Goal: Book appointment/travel/reservation

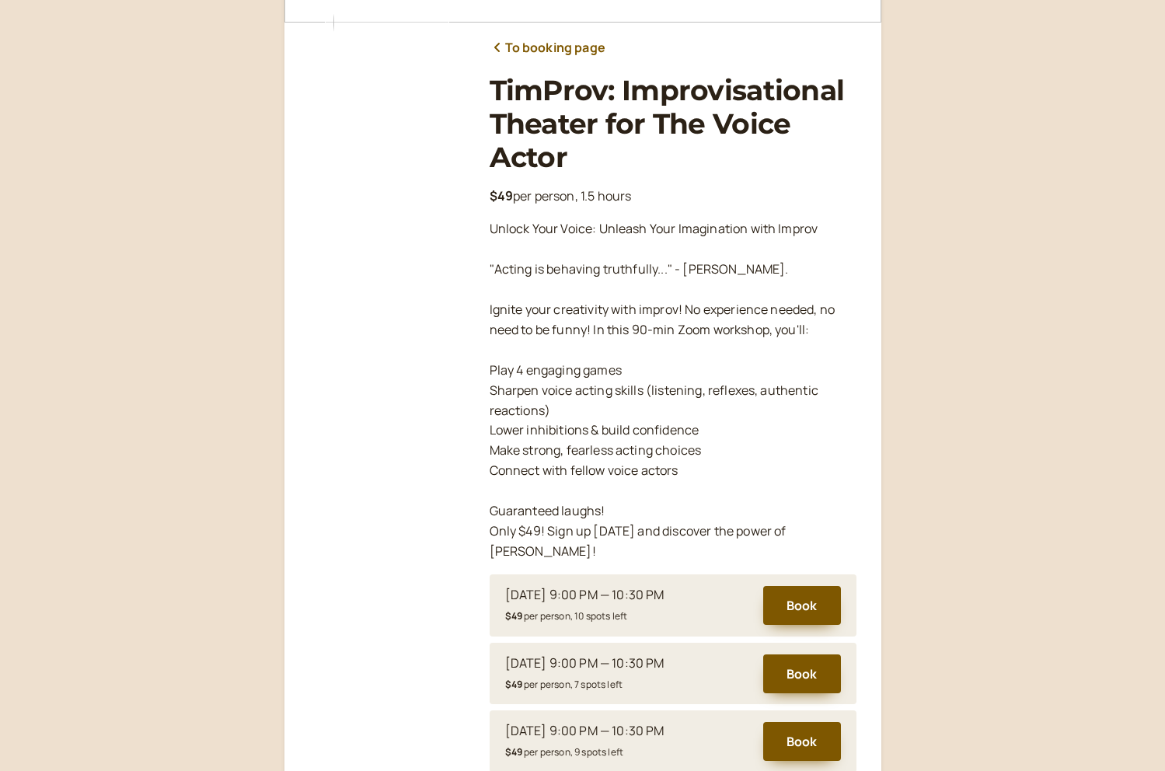
scroll to position [166, 0]
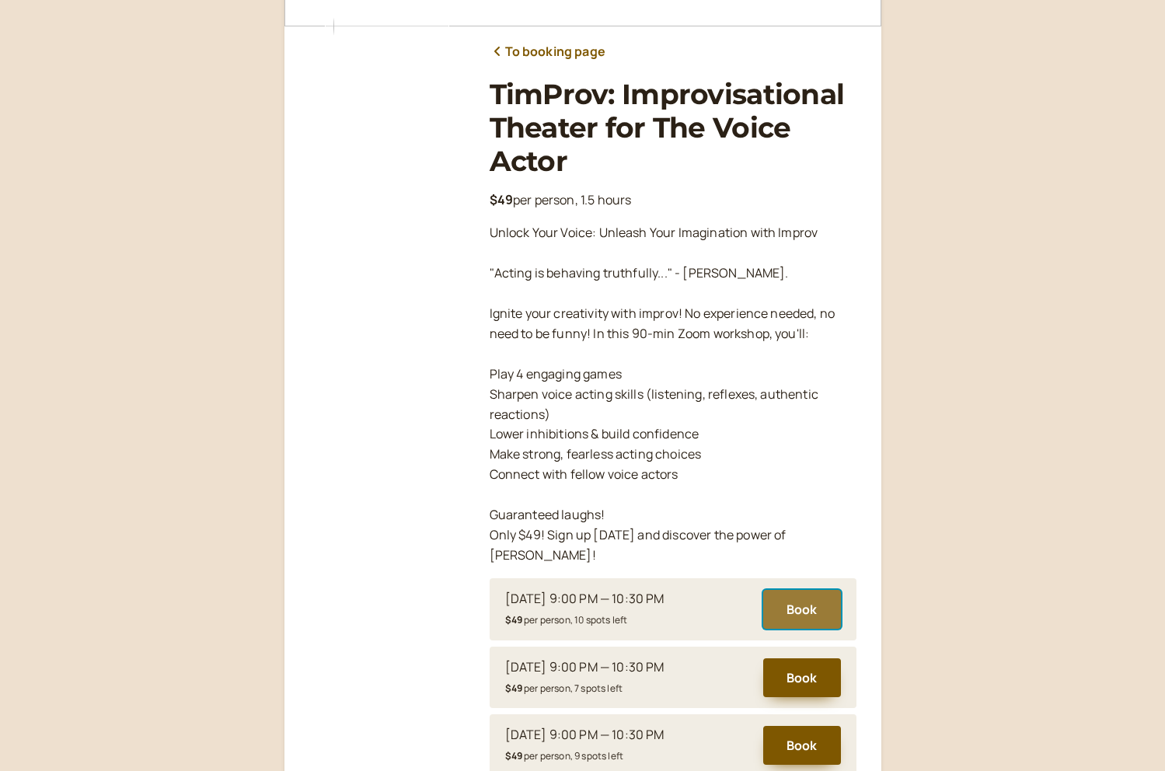
click at [810, 592] on button "Book" at bounding box center [802, 609] width 78 height 39
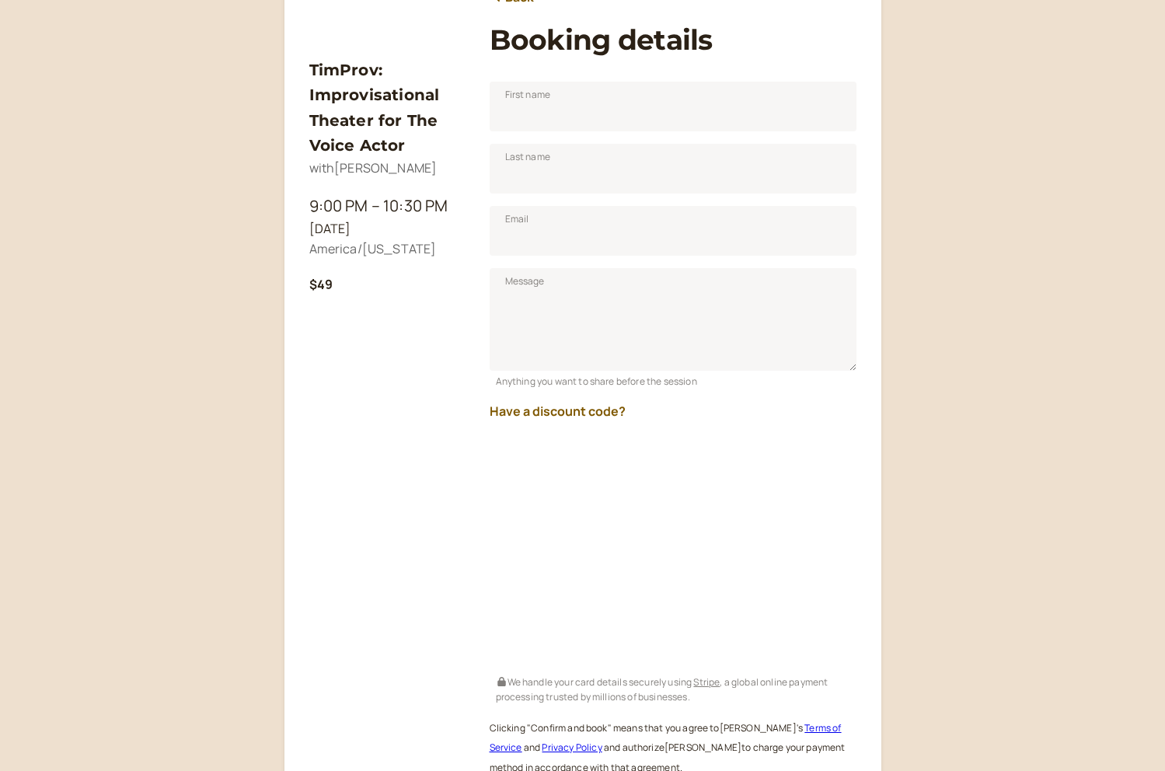
scroll to position [226, 0]
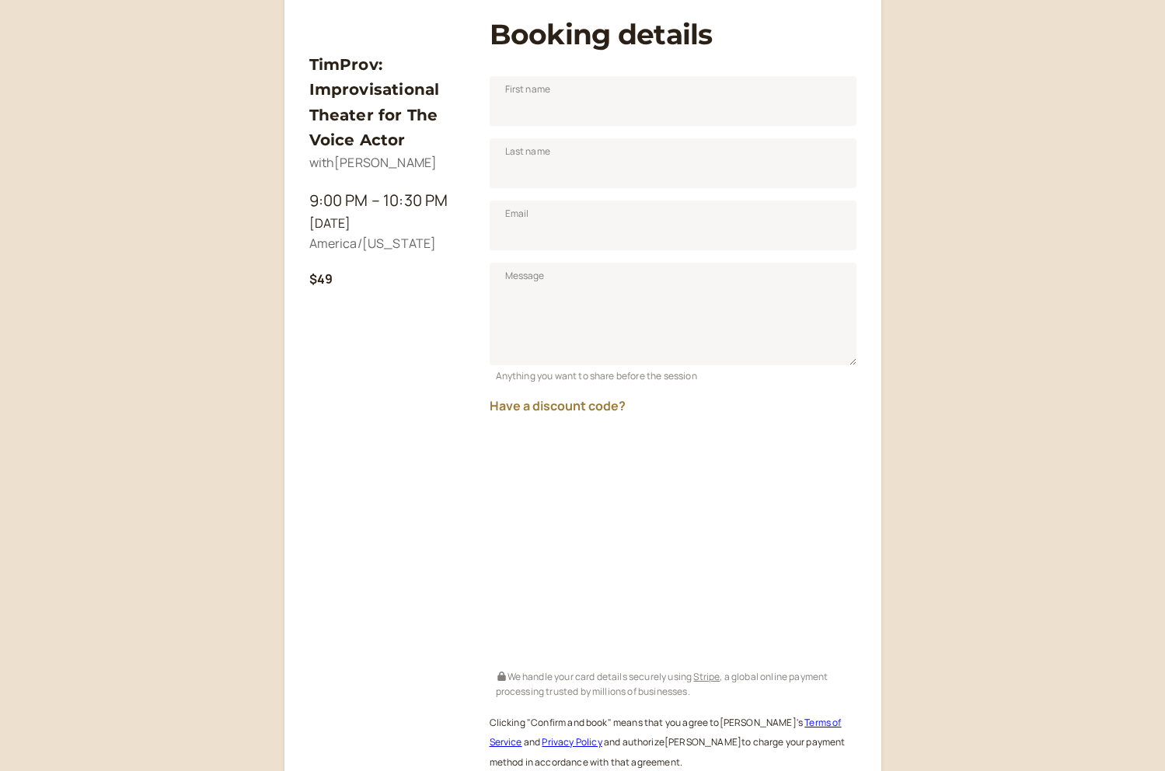
click at [587, 406] on button "Have a discount code?" at bounding box center [558, 406] width 136 height 14
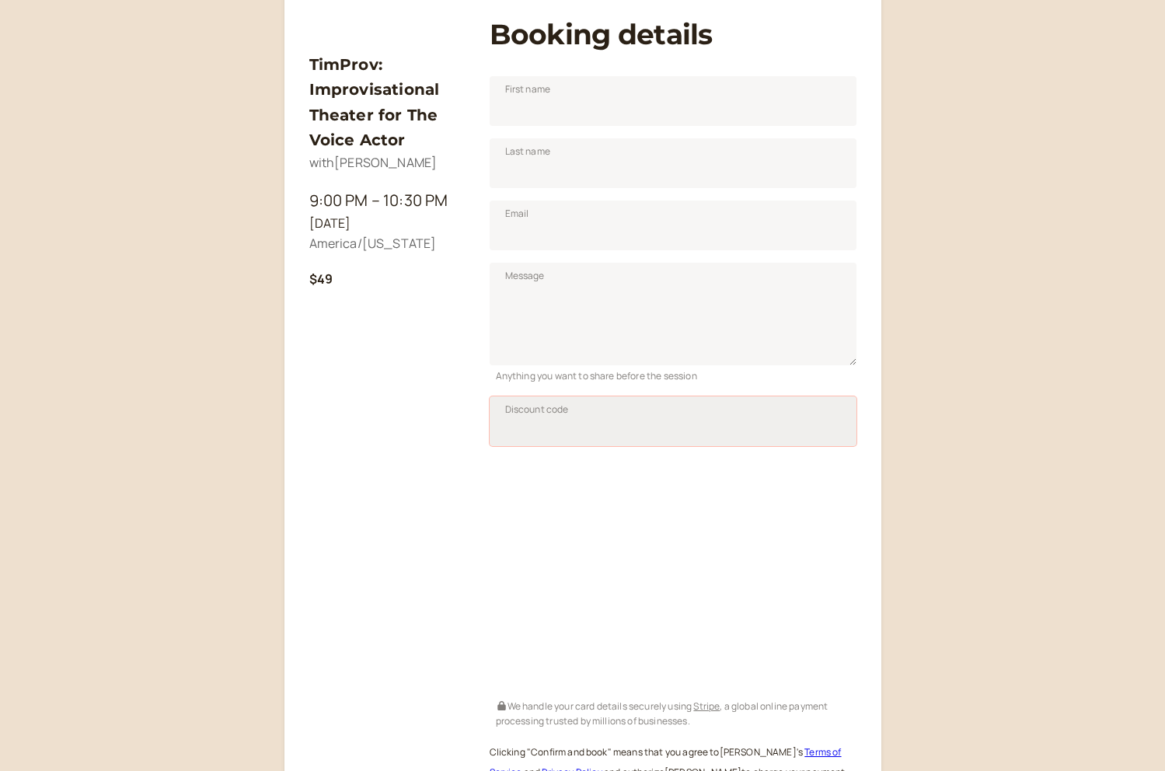
click at [581, 416] on input "Discount code" at bounding box center [673, 421] width 367 height 50
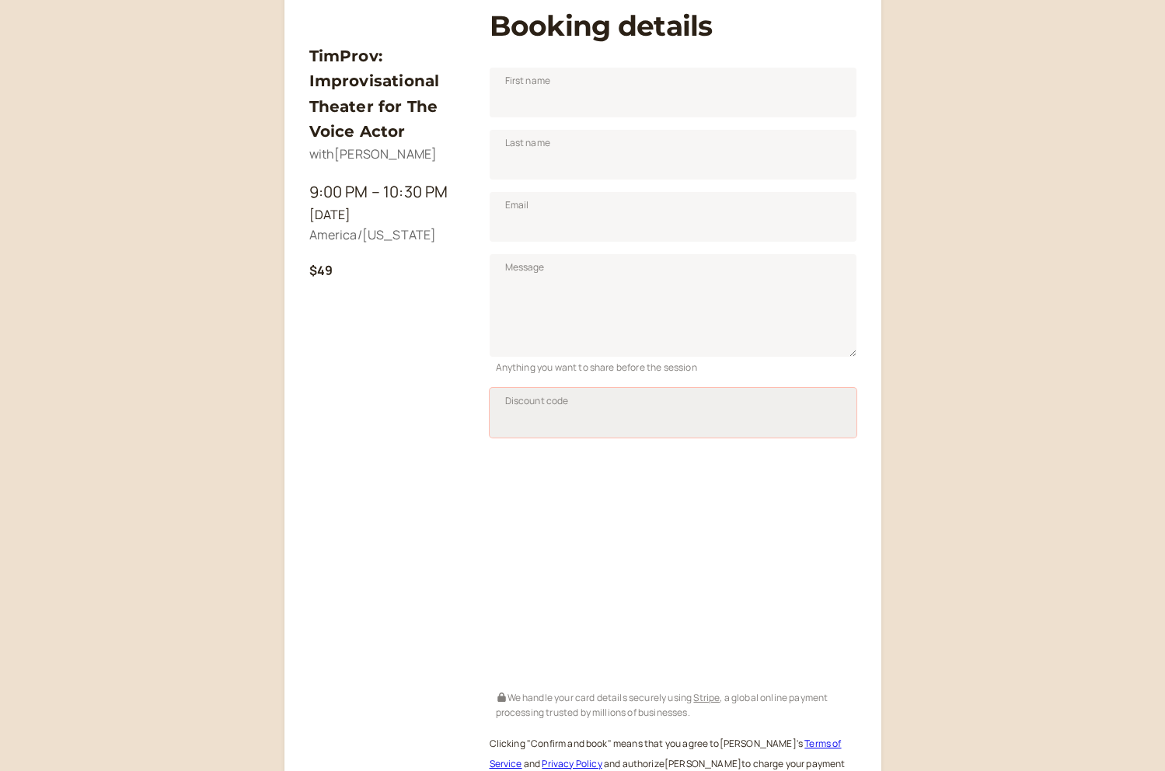
scroll to position [237, 0]
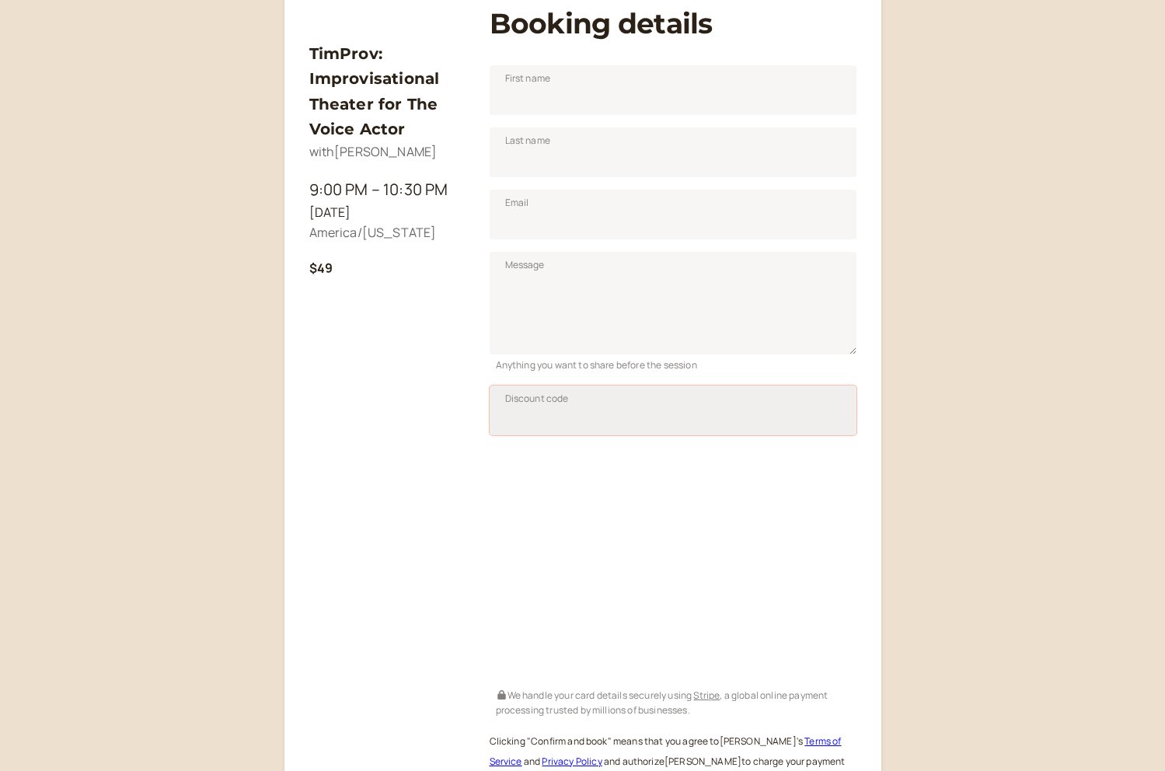
paste input "[URL][DOMAIN_NAME][SECURITY_DATA]"
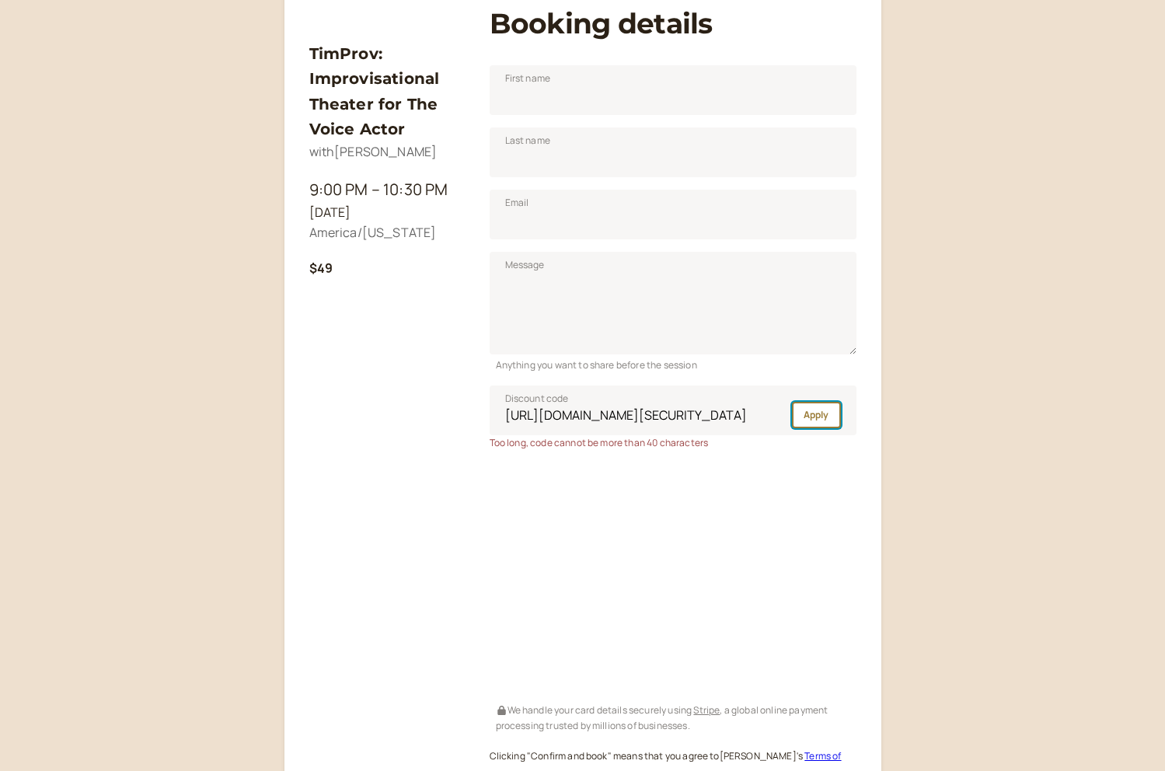
scroll to position [0, 0]
drag, startPoint x: 814, startPoint y: 419, endPoint x: 916, endPoint y: 450, distance: 107.2
click at [915, 451] on div "TimProv: Improvisational Theater for The Voice Actor with [PERSON_NAME] 9:00 PM…" at bounding box center [582, 376] width 1165 height 1226
click at [748, 414] on input "[URL][DOMAIN_NAME][SECURITY_DATA]" at bounding box center [673, 410] width 367 height 50
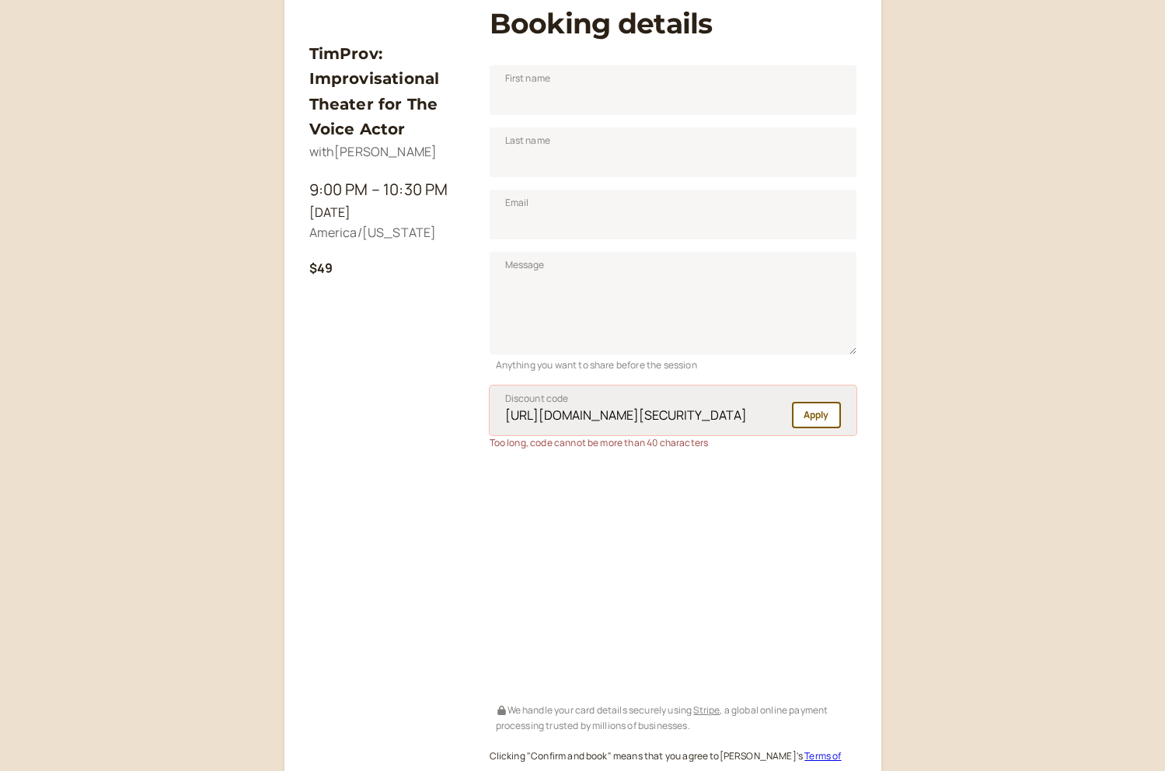
paste input "GOYB2025"
type input "GOYB2025"
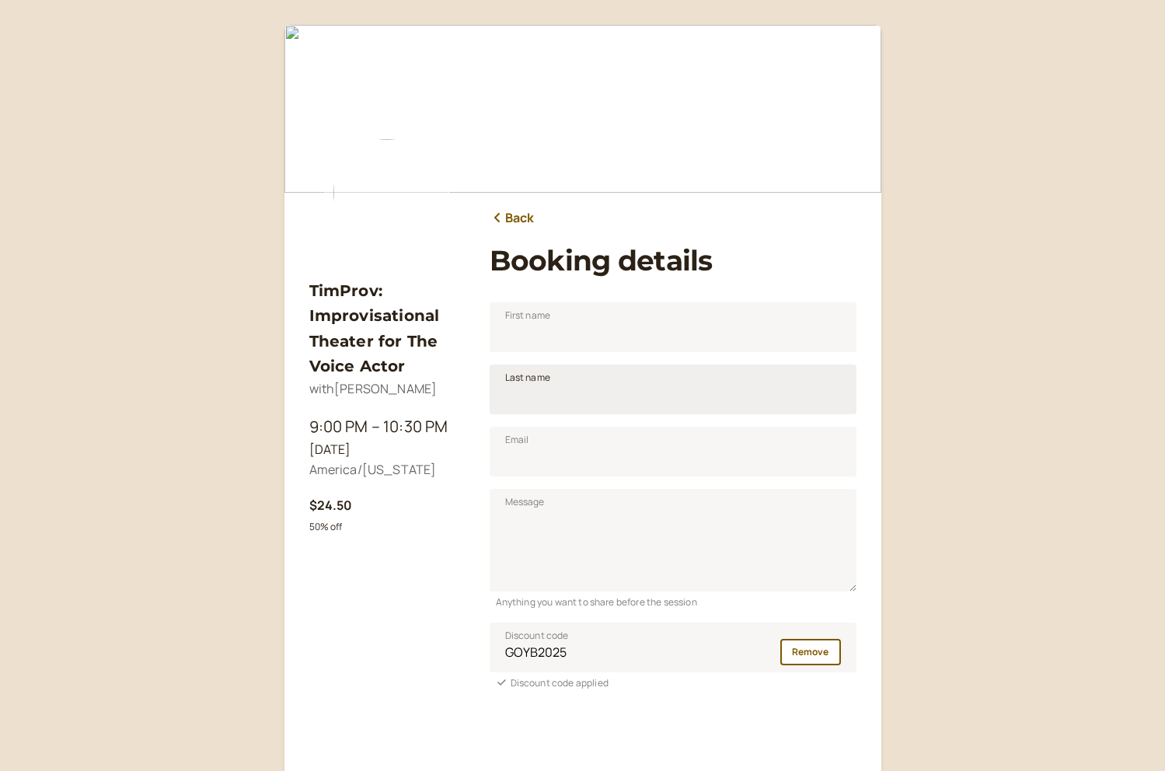
scroll to position [6, 0]
